Goal: Task Accomplishment & Management: Manage account settings

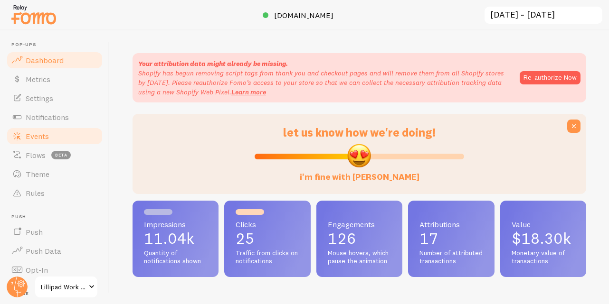
click at [72, 132] on link "Events" at bounding box center [55, 136] width 98 height 19
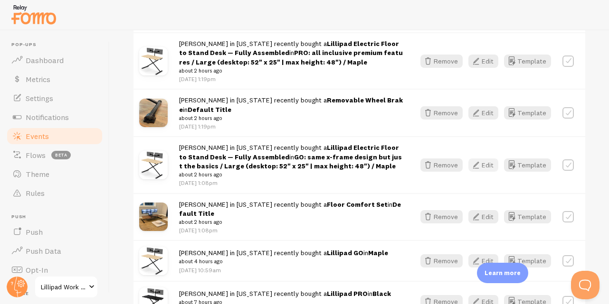
scroll to position [220, 0]
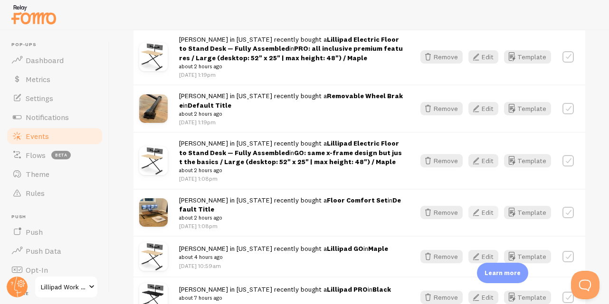
click at [482, 210] on button "Edit" at bounding box center [483, 212] width 30 height 13
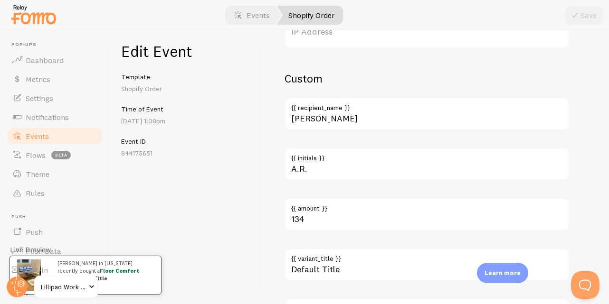
scroll to position [669, 0]
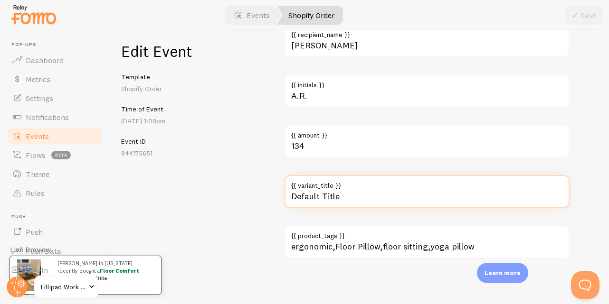
click at [337, 201] on input "Default Title" at bounding box center [426, 191] width 285 height 33
type input "Gray"
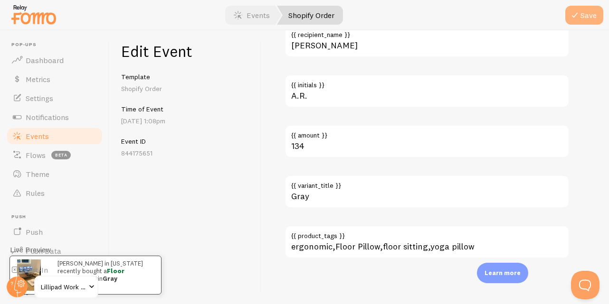
click at [584, 19] on button "Save" at bounding box center [584, 15] width 38 height 19
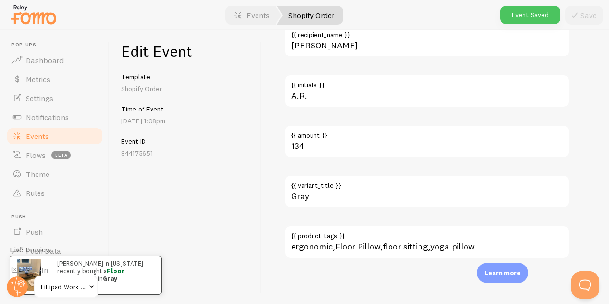
click at [33, 138] on span "Events" at bounding box center [37, 136] width 23 height 9
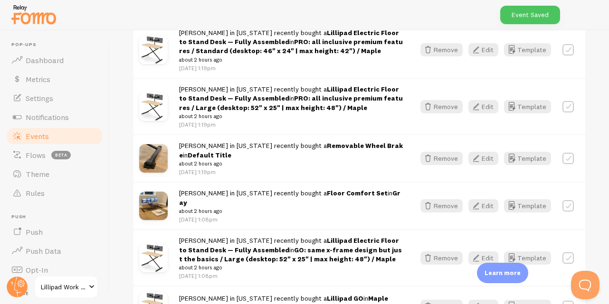
scroll to position [234, 0]
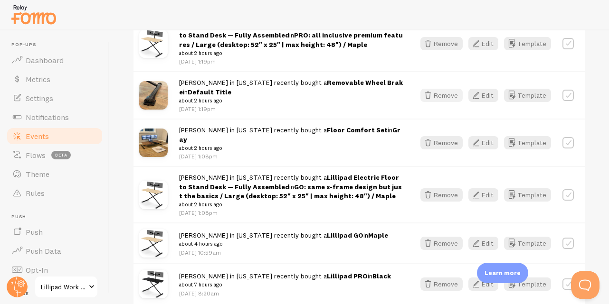
click at [448, 99] on button "Remove" at bounding box center [441, 95] width 42 height 13
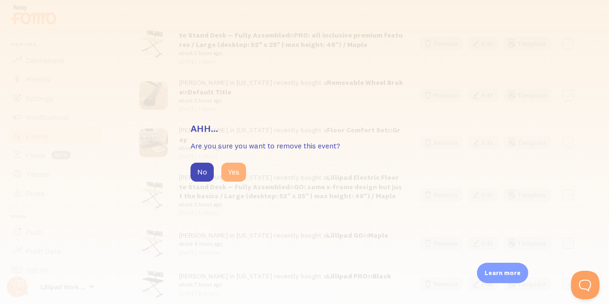
click at [233, 173] on button "Yes" at bounding box center [233, 172] width 25 height 19
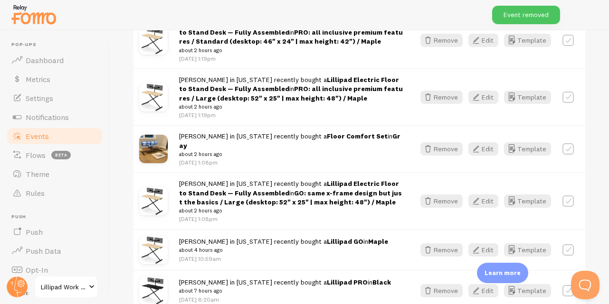
scroll to position [153, 0]
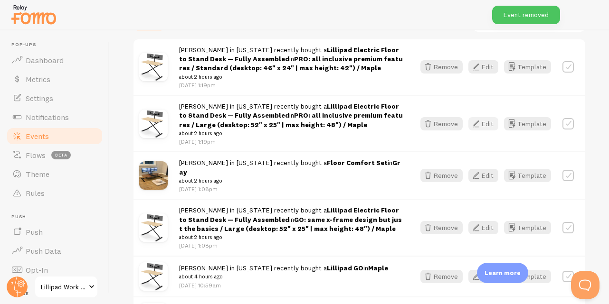
click at [487, 124] on button "Edit" at bounding box center [483, 123] width 30 height 13
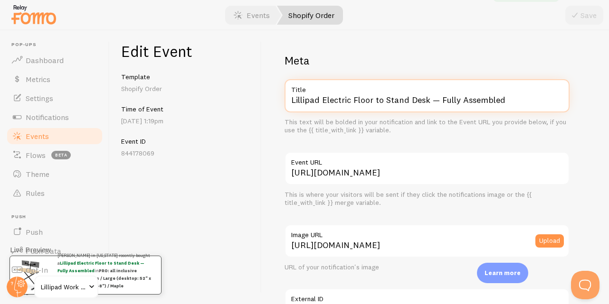
drag, startPoint x: 324, startPoint y: 99, endPoint x: 376, endPoint y: 133, distance: 61.8
click at [376, 133] on div "Lillipad Electric Floor to Stand Desk — Fully Assembled Title This text will be…" at bounding box center [426, 107] width 285 height 56
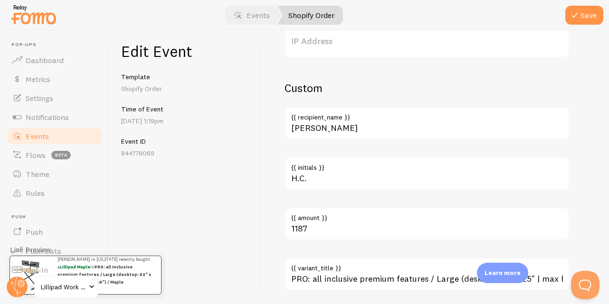
scroll to position [618, 0]
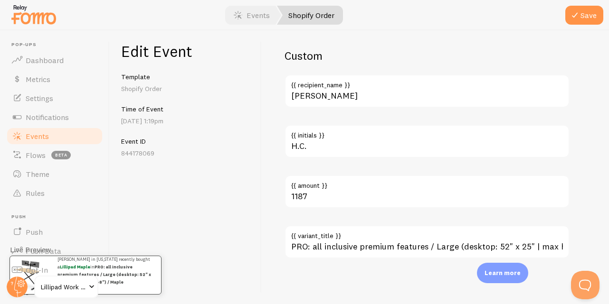
type input "Lillipad Maple"
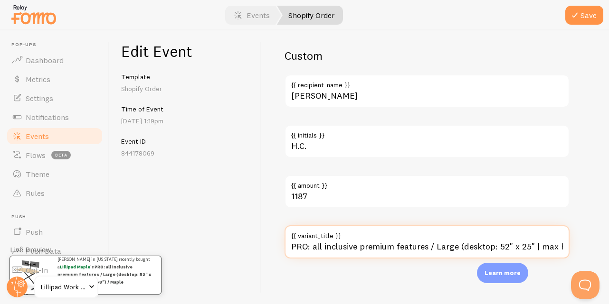
click at [345, 244] on input "PRO: all inclusive premium features / Large (desktop: 52" x 25" | max height: 4…" at bounding box center [426, 242] width 285 height 33
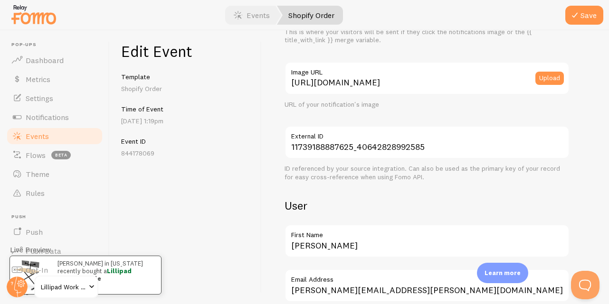
scroll to position [0, 0]
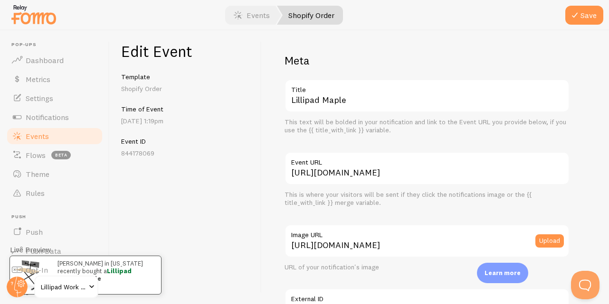
type input "Maple"
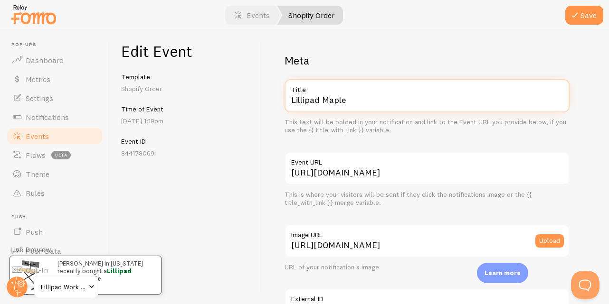
drag, startPoint x: 324, startPoint y: 98, endPoint x: 396, endPoint y: 108, distance: 72.4
click at [393, 107] on input "Lillipad Maple" at bounding box center [426, 95] width 285 height 33
type input "Lillipad PRO"
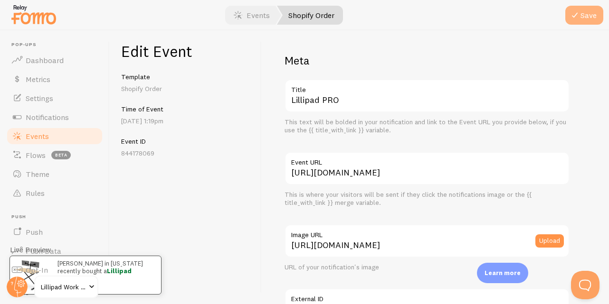
click at [577, 16] on icon "submit" at bounding box center [574, 14] width 11 height 11
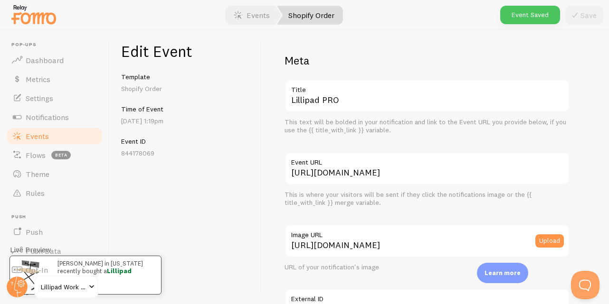
click at [63, 140] on link "Events" at bounding box center [55, 136] width 98 height 19
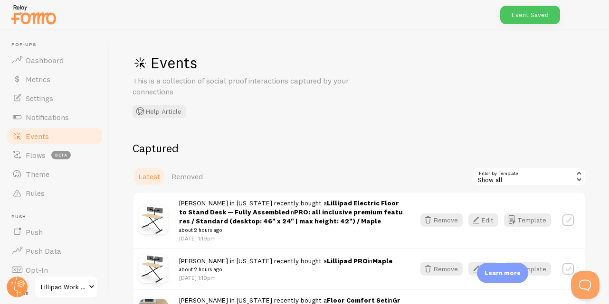
scroll to position [70, 0]
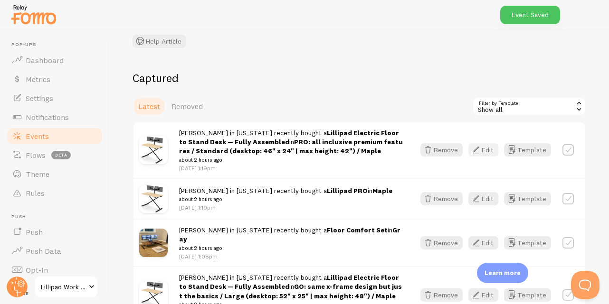
click at [493, 149] on button "Edit" at bounding box center [483, 149] width 30 height 13
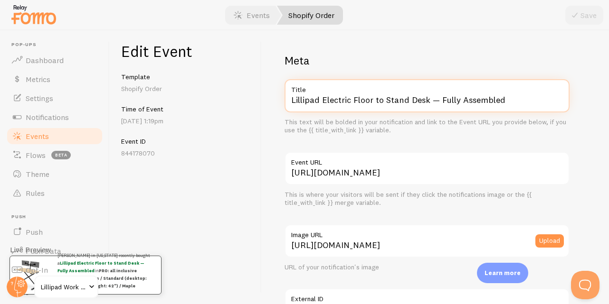
drag, startPoint x: 323, startPoint y: 101, endPoint x: 439, endPoint y: 141, distance: 122.5
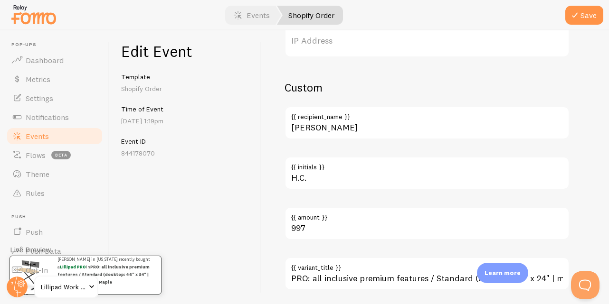
scroll to position [618, 0]
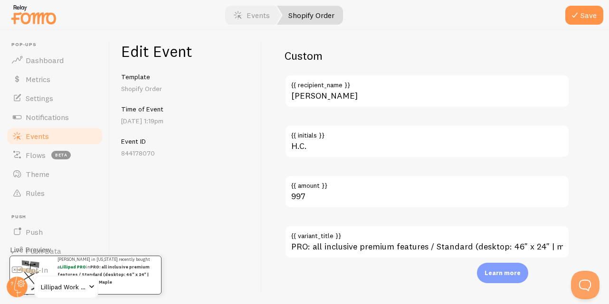
type input "Lillipad PRO"
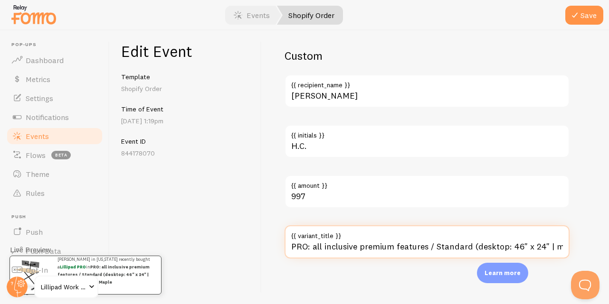
click at [352, 250] on input "PRO: all inclusive premium features / Standard (desktop: 46" x 24" | max height…" at bounding box center [426, 242] width 285 height 33
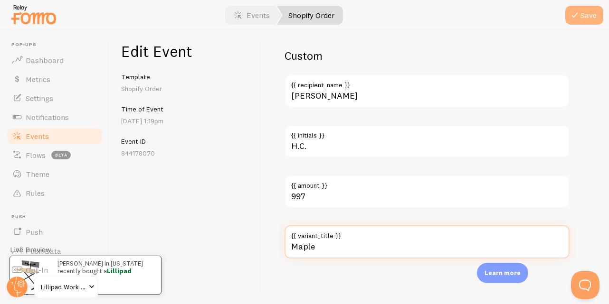
type input "Maple"
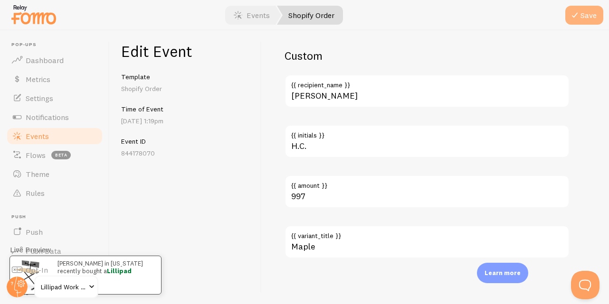
click at [576, 19] on icon "submit" at bounding box center [574, 14] width 11 height 11
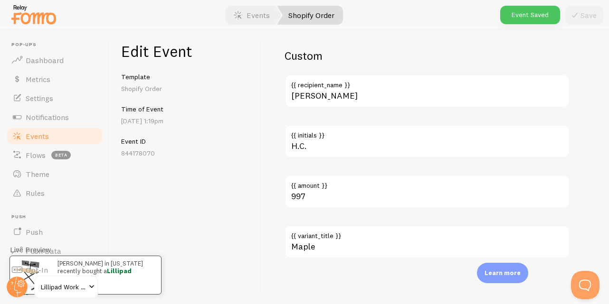
click at [81, 135] on link "Events" at bounding box center [55, 136] width 98 height 19
